Goal: Task Accomplishment & Management: Manage account settings

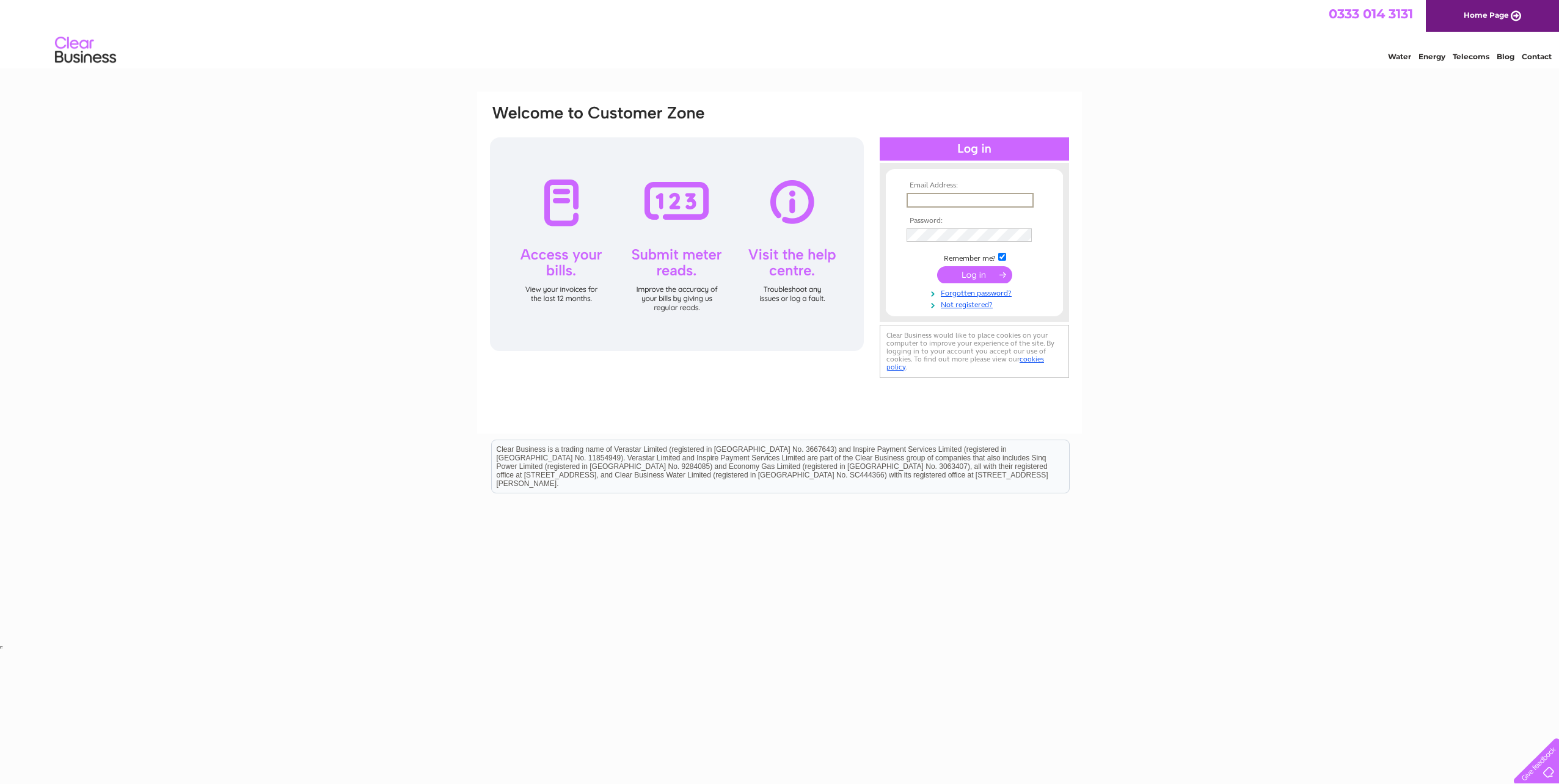
click at [993, 199] on input "text" at bounding box center [970, 200] width 127 height 15
type input "andrew.fowler@hp.com"
click at [937, 267] on input "submit" at bounding box center [975, 275] width 75 height 17
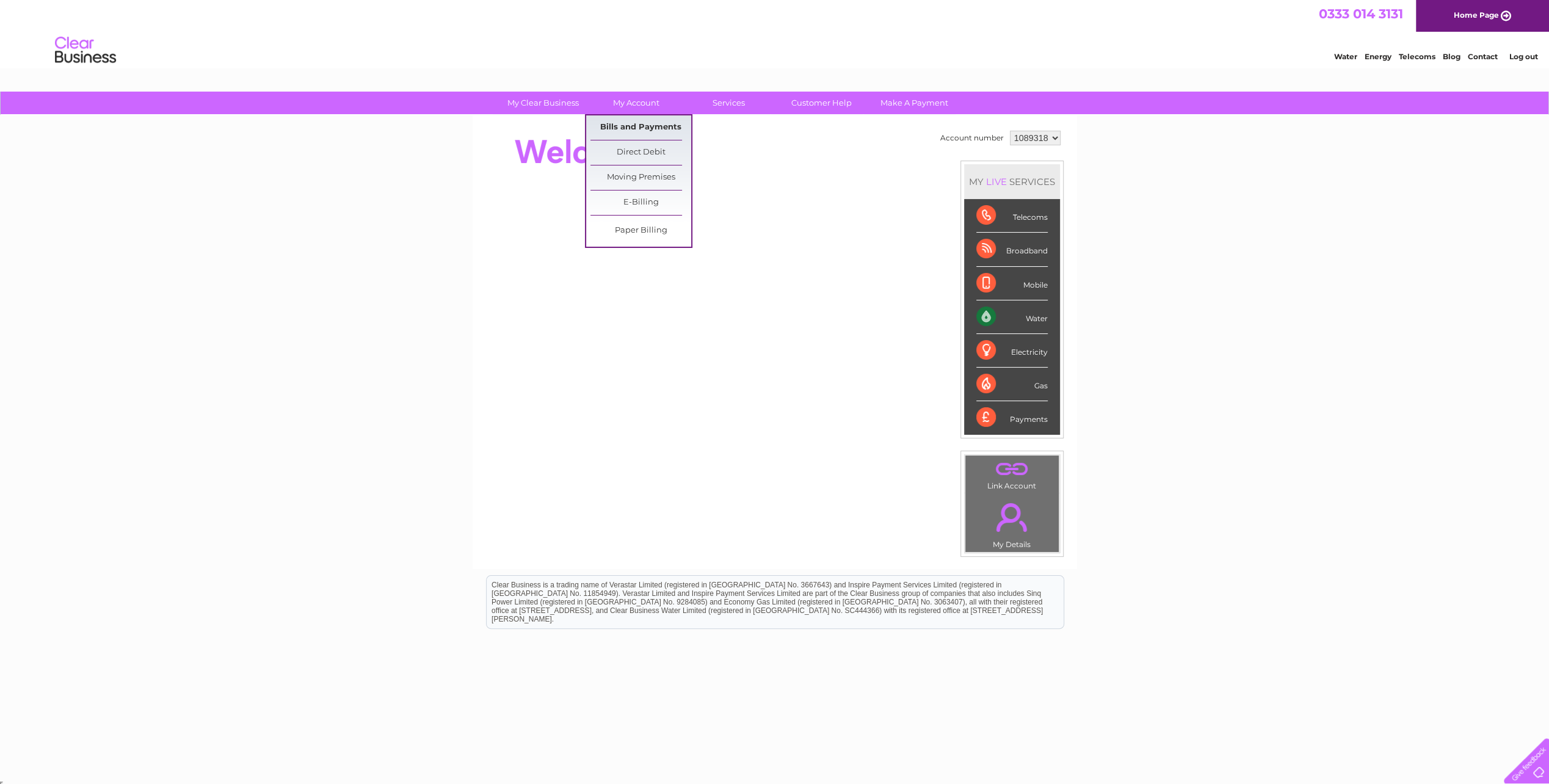
click at [633, 124] on link "Bills and Payments" at bounding box center [641, 127] width 101 height 25
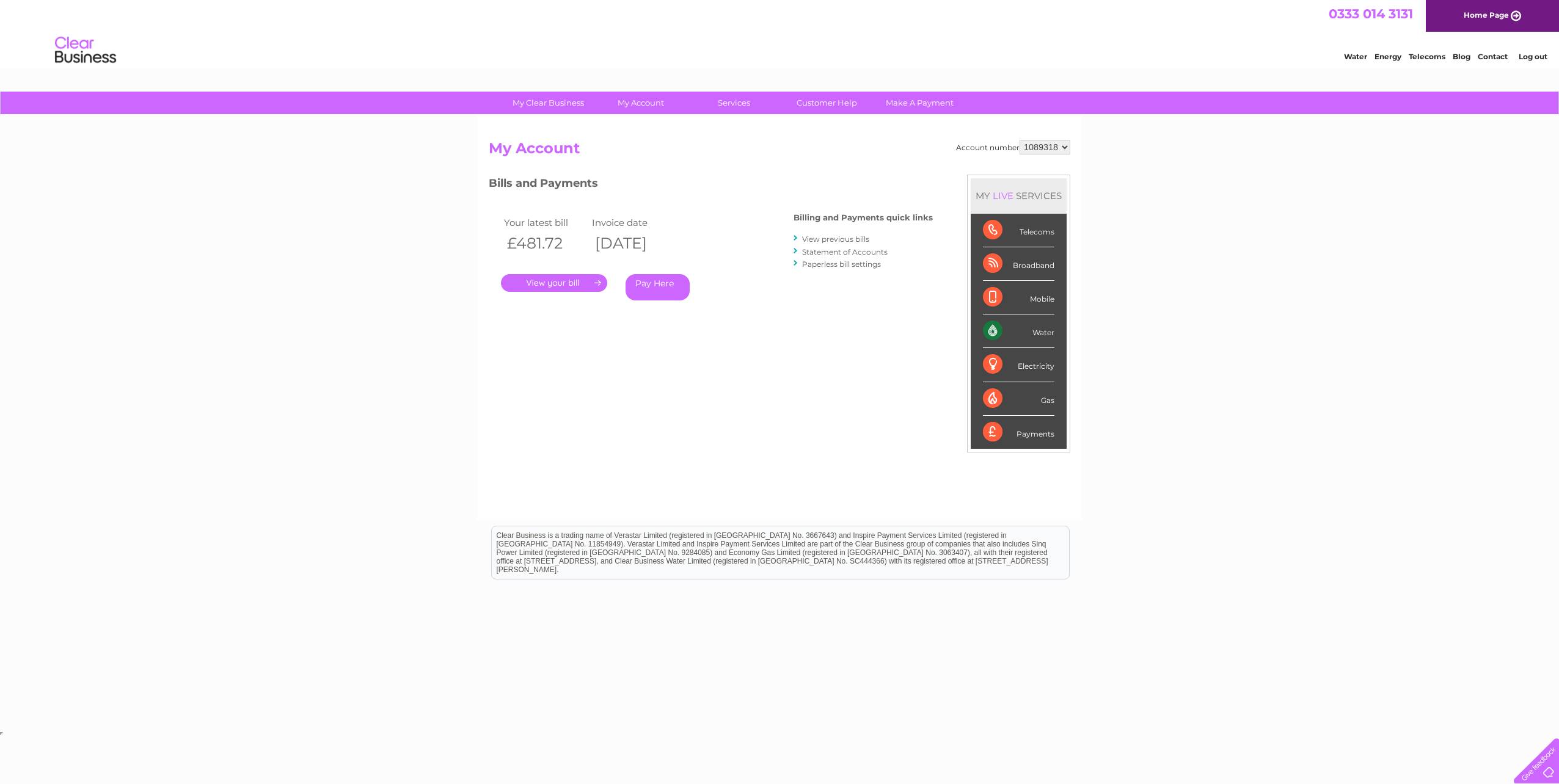
click at [551, 285] on link "." at bounding box center [554, 282] width 106 height 18
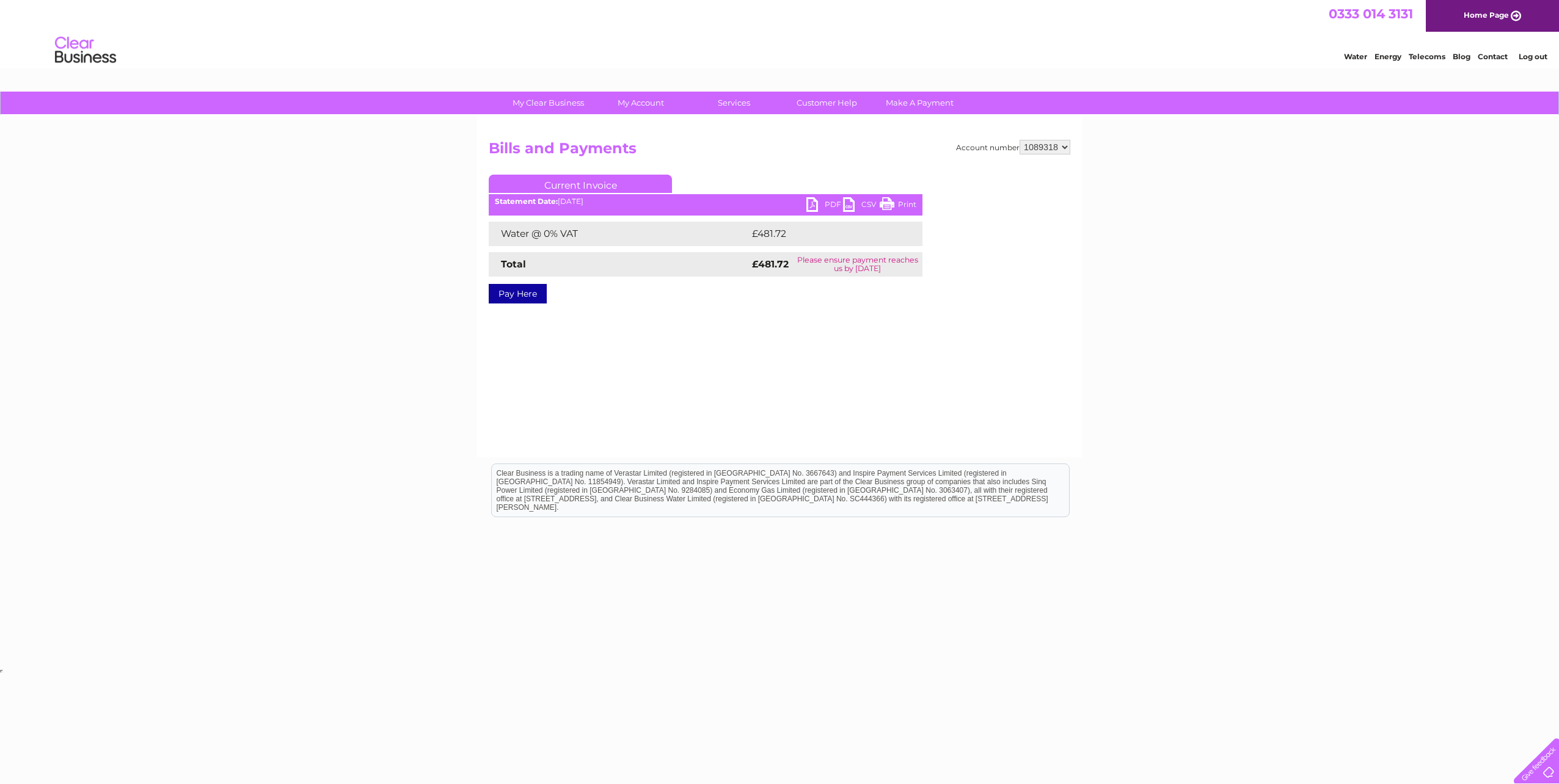
click at [825, 201] on link "PDF" at bounding box center [825, 206] width 37 height 18
